Goal: Task Accomplishment & Management: Complete application form

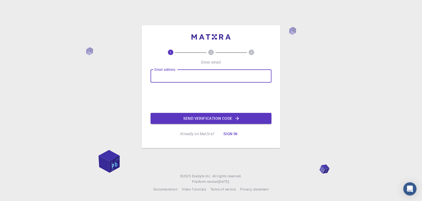
click at [163, 74] on input "Email address" at bounding box center [211, 75] width 121 height 13
type input "[EMAIL_ADDRESS][DOMAIN_NAME]"
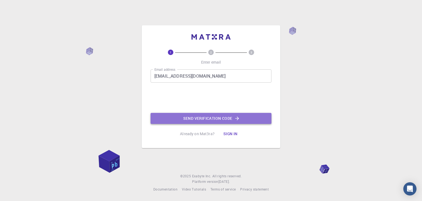
click at [185, 118] on button "Send verification code" at bounding box center [211, 118] width 121 height 11
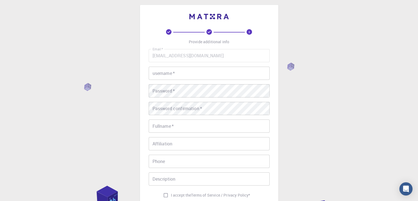
scroll to position [6, 0]
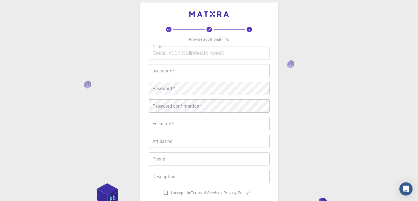
click at [208, 70] on input "username   *" at bounding box center [209, 70] width 121 height 13
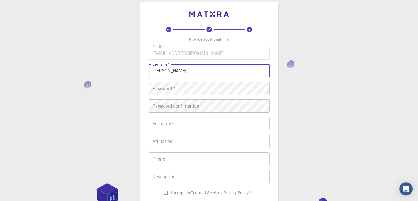
type input "[PERSON_NAME]"
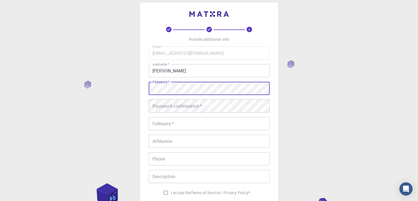
click at [173, 96] on div "Email   * [EMAIL_ADDRESS][DOMAIN_NAME] Email   * username   * [PERSON_NAME] use…" at bounding box center [209, 121] width 121 height 151
click at [189, 100] on div "Password confirmation   * Password confirmation   *" at bounding box center [209, 105] width 121 height 13
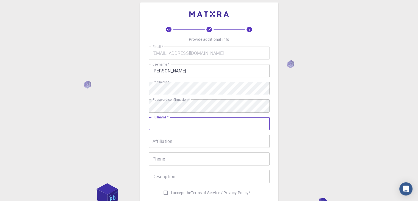
click at [184, 126] on input "Fullname   *" at bounding box center [209, 123] width 121 height 13
type input "[PERSON_NAME]"
click at [177, 160] on input "Phone" at bounding box center [209, 158] width 121 height 13
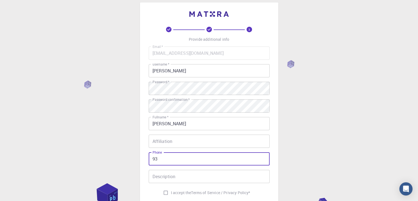
type input "9"
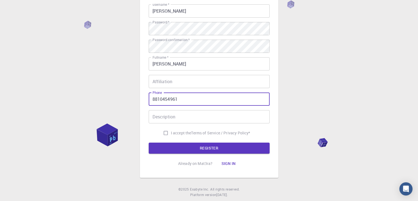
scroll to position [66, 0]
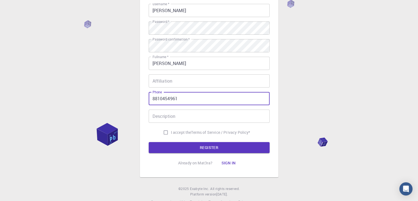
type input "8810454961"
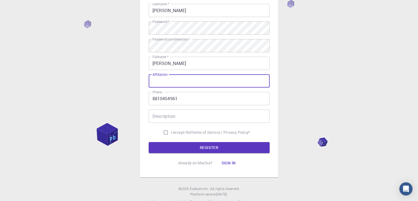
click at [193, 81] on input "Affiliation" at bounding box center [209, 80] width 121 height 13
type input "heyyy"
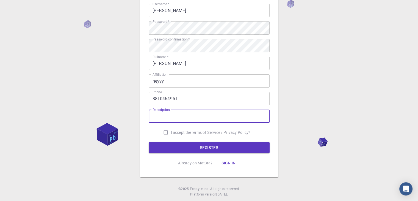
click at [187, 117] on input "Description" at bounding box center [209, 115] width 121 height 13
type input "s"
type input "high schooler inresed in quantum computing"
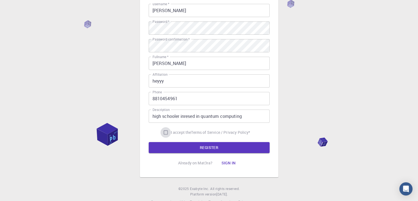
click at [168, 131] on input "I accept the Terms of Service / Privacy Policy *" at bounding box center [165, 132] width 10 height 10
checkbox input "true"
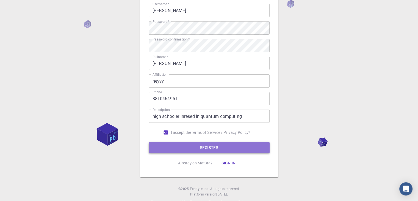
click at [168, 147] on button "REGISTER" at bounding box center [209, 147] width 121 height 11
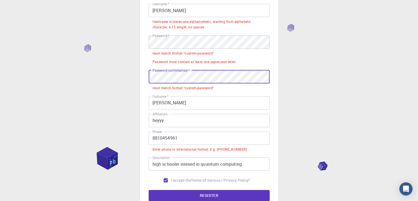
click at [91, 87] on div "3 Provide additional info Email   * [EMAIL_ADDRESS][DOMAIN_NAME] Email   * user…" at bounding box center [209, 97] width 418 height 327
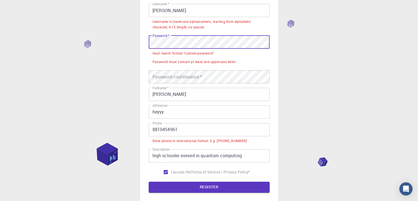
click at [29, 70] on div "3 Provide additional info Email   * [EMAIL_ADDRESS][DOMAIN_NAME] Email   * user…" at bounding box center [209, 93] width 418 height 319
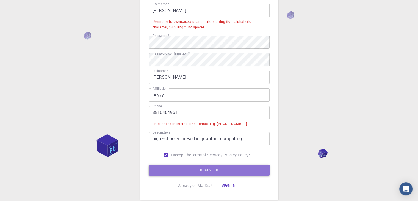
click at [197, 164] on button "REGISTER" at bounding box center [209, 169] width 121 height 11
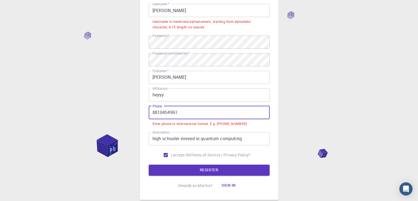
click at [151, 113] on input "8810454961" at bounding box center [209, 112] width 121 height 13
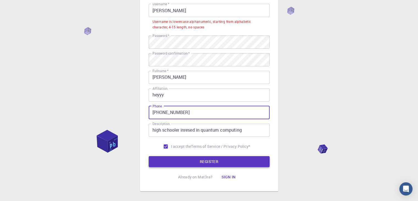
type input "[PHONE_NUMBER]"
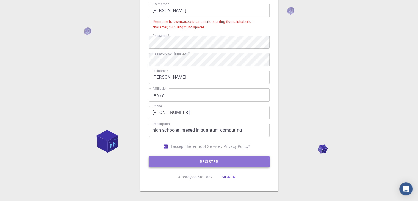
click at [192, 159] on button "REGISTER" at bounding box center [209, 161] width 121 height 11
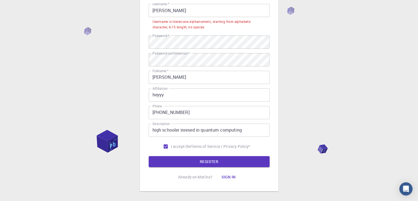
scroll to position [0, 0]
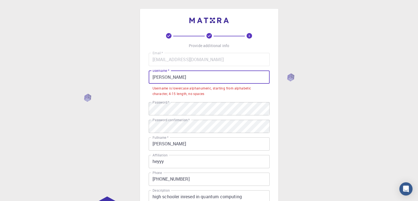
click at [152, 80] on input "[PERSON_NAME]" at bounding box center [209, 76] width 121 height 13
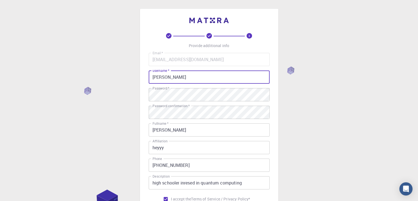
drag, startPoint x: 168, startPoint y: 78, endPoint x: 264, endPoint y: -24, distance: 139.9
click at [264, 0] on html "3 Provide additional info Email   * [EMAIL_ADDRESS][DOMAIN_NAME] Email   * user…" at bounding box center [209, 140] width 418 height 280
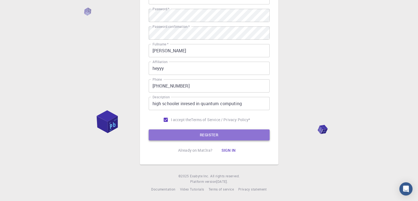
click at [216, 132] on button "REGISTER" at bounding box center [209, 134] width 121 height 11
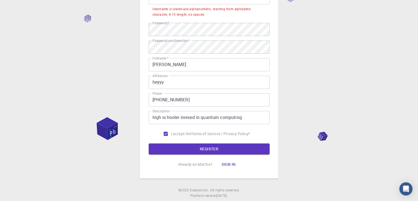
scroll to position [69, 0]
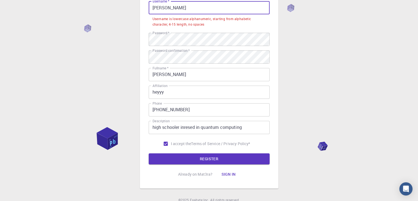
click at [173, 10] on input "[PERSON_NAME]" at bounding box center [209, 7] width 121 height 13
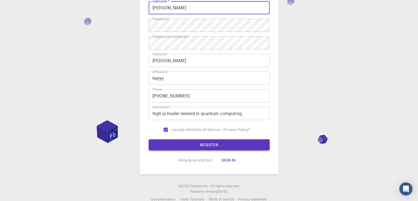
type input "[PERSON_NAME]"
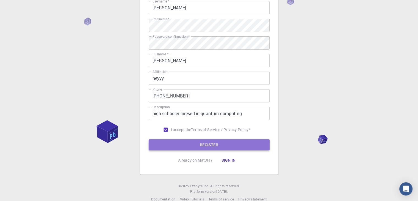
click at [192, 143] on button "REGISTER" at bounding box center [209, 144] width 121 height 11
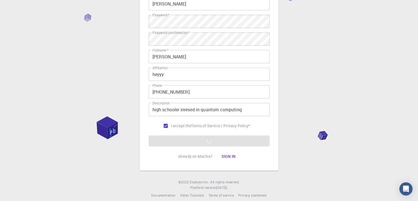
scroll to position [79, 0]
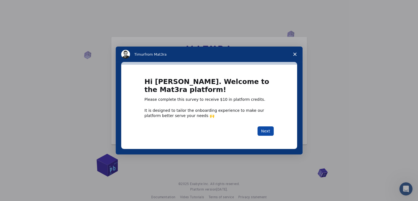
click at [267, 130] on button "Next" at bounding box center [265, 130] width 16 height 9
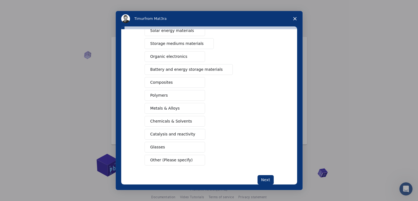
scroll to position [55, 0]
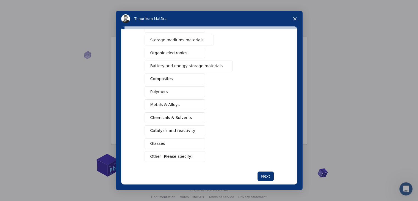
click at [177, 151] on button "Other (Please specify)" at bounding box center [174, 156] width 60 height 11
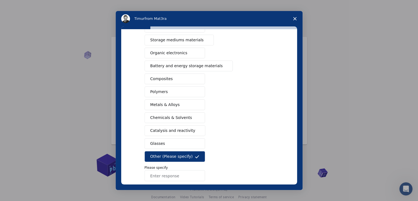
click at [180, 176] on input "Enter response" at bounding box center [174, 175] width 60 height 11
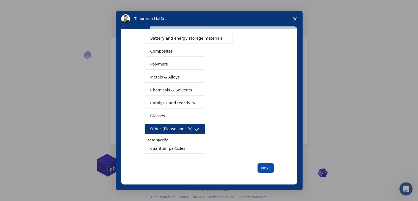
type input "quantum particles"
click at [266, 163] on button "Next" at bounding box center [265, 167] width 16 height 9
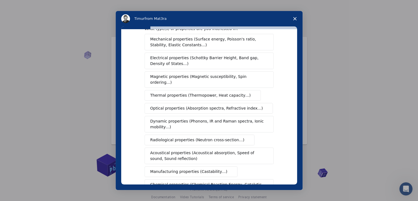
scroll to position [0, 0]
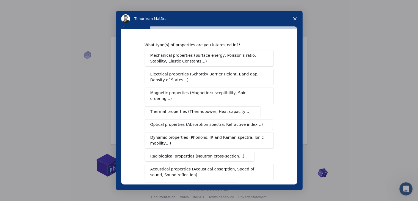
click at [231, 55] on span "Mechanical properties (Surface energy, Poisson's ratio, Stability, Elastic Cons…" at bounding box center [207, 58] width 115 height 12
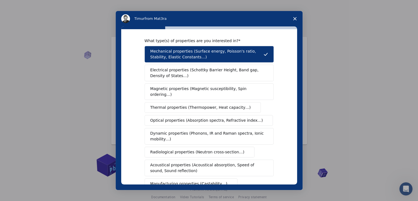
scroll to position [92, 0]
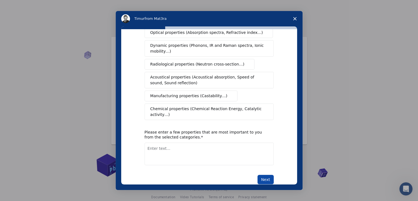
click at [261, 174] on button "Next" at bounding box center [265, 178] width 16 height 9
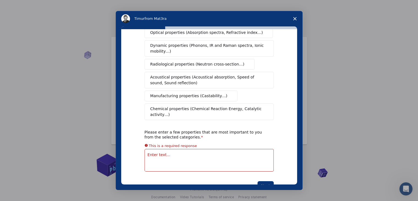
click at [358, 95] on div "Intercom messenger" at bounding box center [209, 100] width 418 height 201
drag, startPoint x: 358, startPoint y: 95, endPoint x: 365, endPoint y: 4, distance: 91.4
click at [365, 4] on div "Intercom messenger" at bounding box center [209, 100] width 418 height 201
click at [298, 17] on span "Close survey" at bounding box center [294, 18] width 15 height 15
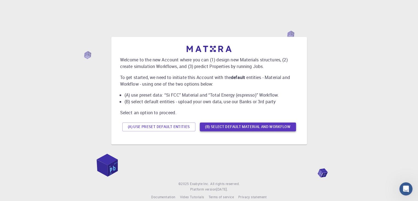
click at [211, 126] on button "(B) Select default material and workflow" at bounding box center [248, 126] width 96 height 9
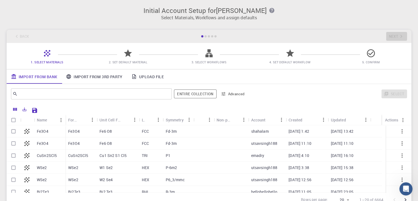
click at [117, 142] on div "Fe6 O8" at bounding box center [118, 143] width 42 height 12
checkbox input "true"
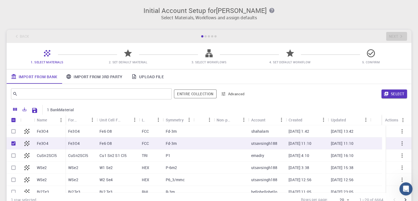
click at [117, 142] on div "Fe6 O8" at bounding box center [118, 143] width 42 height 12
checkbox input "false"
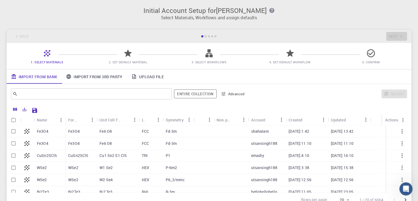
click at [117, 142] on div "Fe6 O8" at bounding box center [118, 143] width 42 height 12
checkbox input "true"
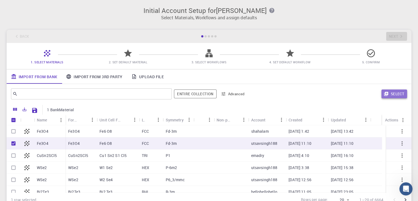
click at [394, 96] on button "Select" at bounding box center [394, 93] width 26 height 9
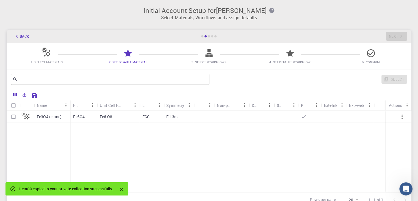
scroll to position [24, 0]
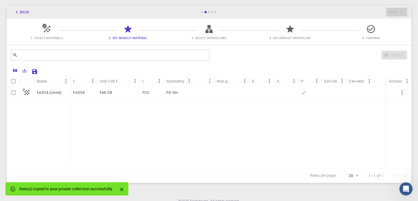
click at [154, 94] on div "FCC" at bounding box center [152, 92] width 24 height 12
checkbox input "true"
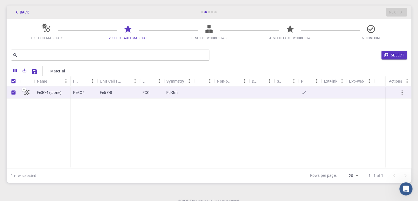
click at [154, 94] on div "FCC" at bounding box center [152, 92] width 24 height 12
checkbox input "false"
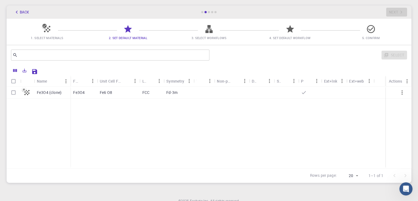
click at [154, 94] on div "FCC" at bounding box center [152, 92] width 24 height 12
checkbox input "true"
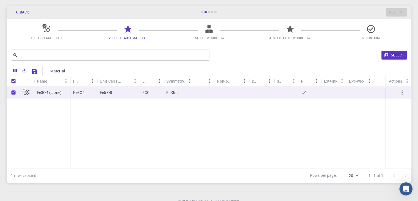
click at [54, 37] on span "1. Select Materials" at bounding box center [47, 38] width 32 height 4
